Goal: Task Accomplishment & Management: Use online tool/utility

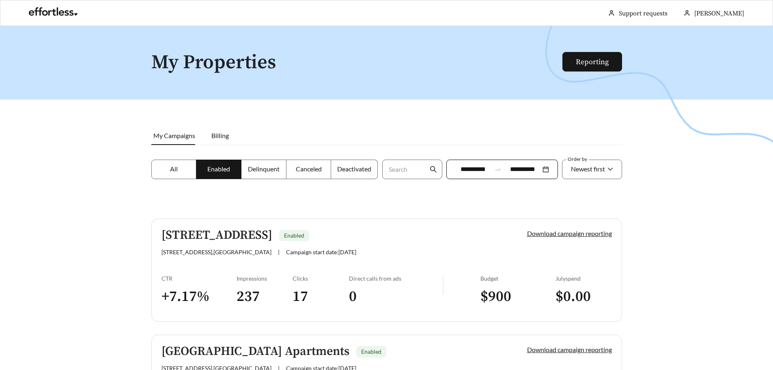
click at [595, 57] on link "Reporting" at bounding box center [592, 61] width 33 height 9
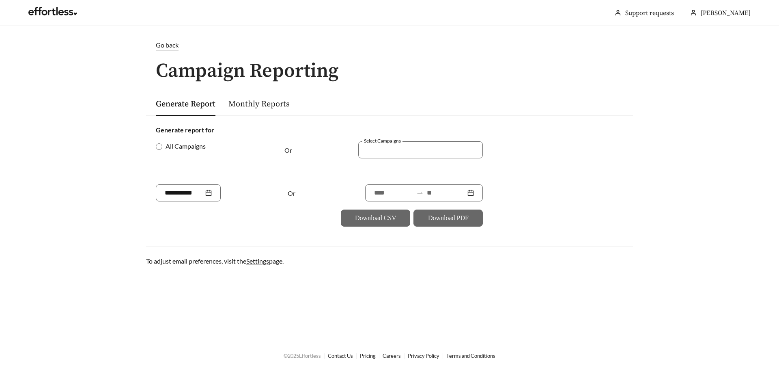
click at [419, 150] on div at bounding box center [415, 149] width 106 height 11
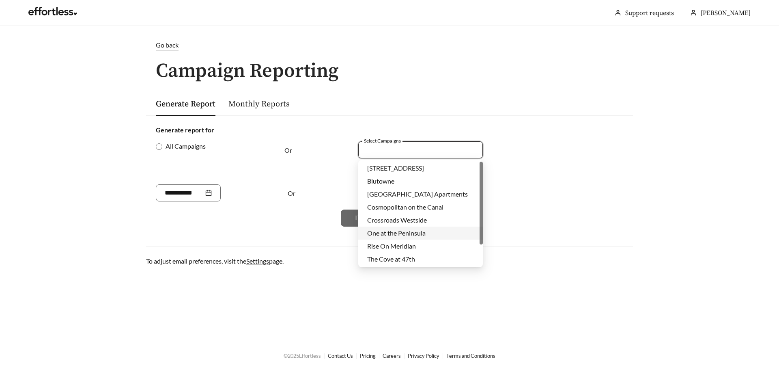
scroll to position [26, 0]
click at [410, 238] on div "The Cove at 47th" at bounding box center [420, 233] width 125 height 13
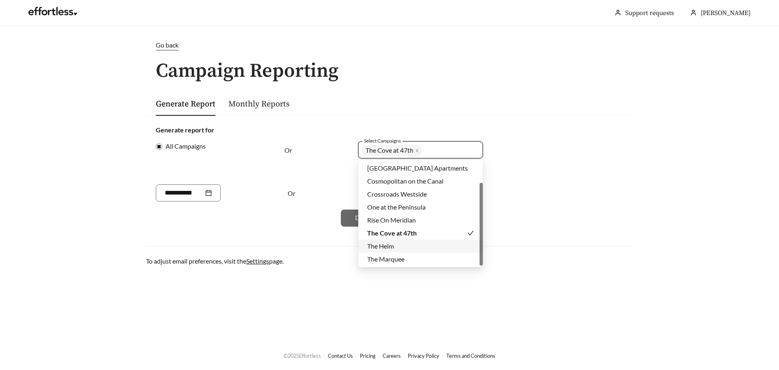
click at [365, 290] on main "Go back Campaign Reporting Generate Report Monthly Reports Generate report for …" at bounding box center [389, 183] width 779 height 315
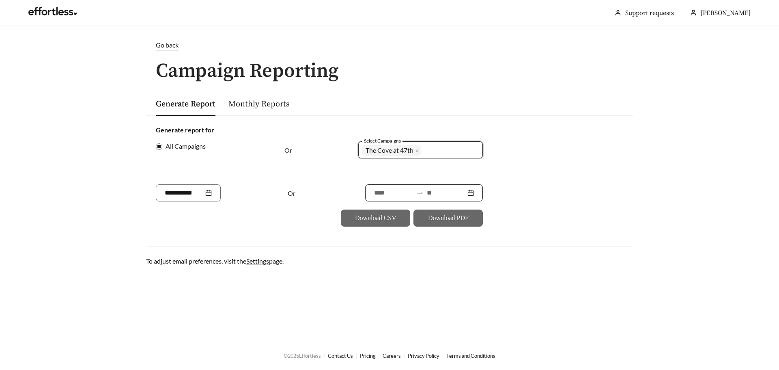
click at [377, 197] on input at bounding box center [393, 193] width 39 height 10
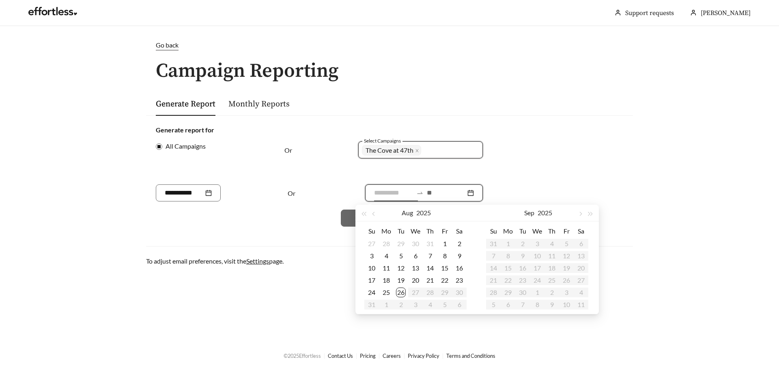
type input "**********"
click at [386, 277] on div "18" at bounding box center [387, 280] width 10 height 10
type input "**********"
click at [373, 294] on div "24" at bounding box center [372, 292] width 10 height 10
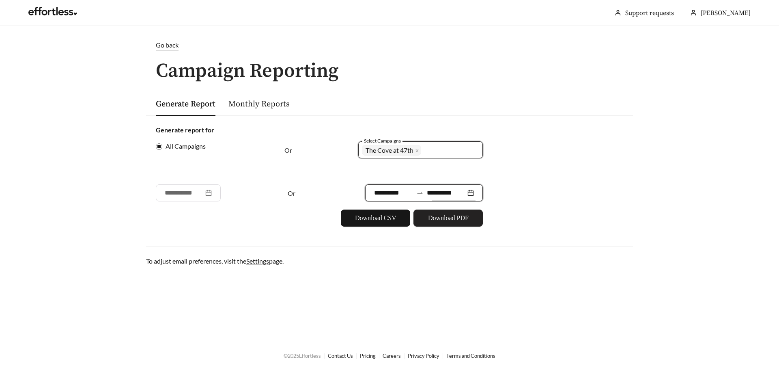
click at [446, 219] on span "Download PDF" at bounding box center [448, 218] width 41 height 10
